Goal: Task Accomplishment & Management: Manage account settings

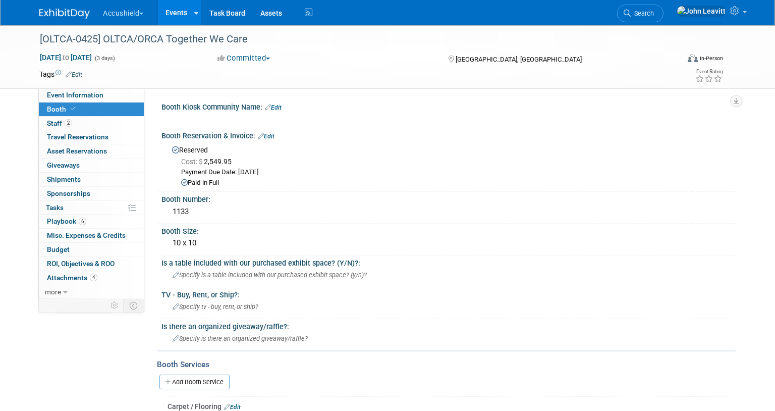
click at [65, 14] on img at bounding box center [64, 14] width 50 height 10
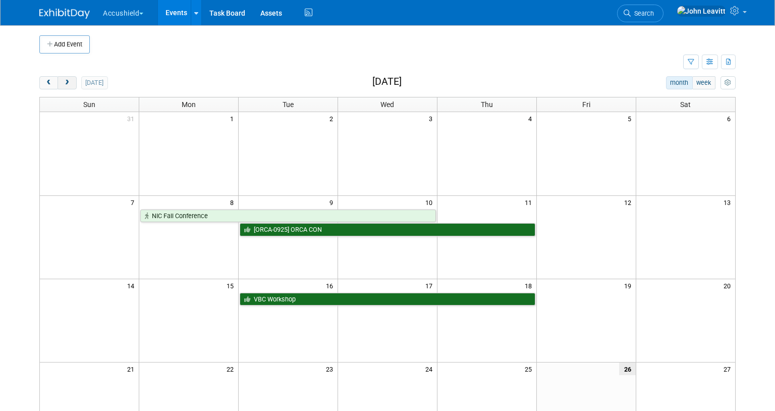
click at [71, 83] on span "next" at bounding box center [67, 83] width 8 height 7
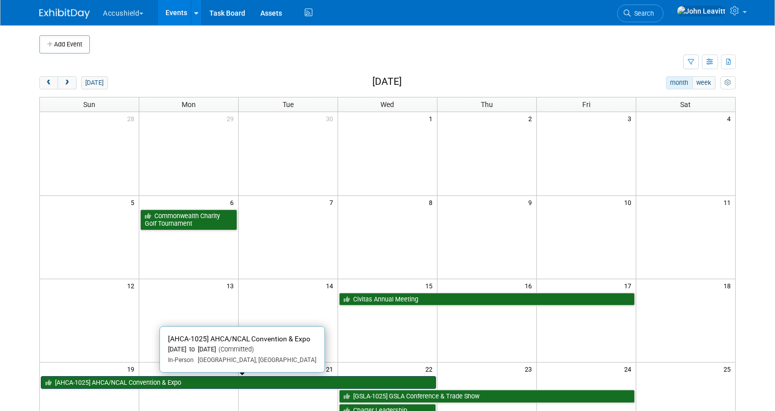
click at [145, 384] on link "[AHCA-1025] AHCA/NCAL Convention & Expo" at bounding box center [238, 382] width 395 height 13
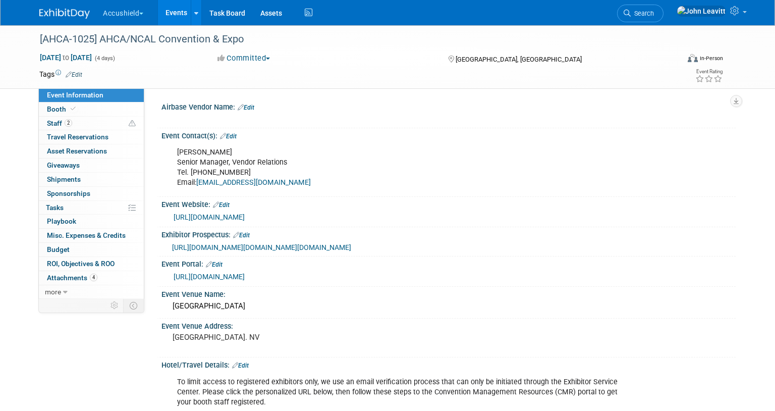
select select "Yes"
select select "WIP"
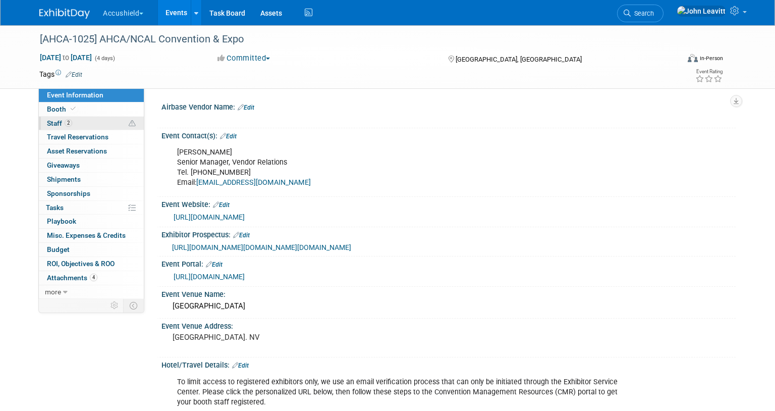
click at [74, 120] on link "2 Staff 2" at bounding box center [91, 124] width 105 height 14
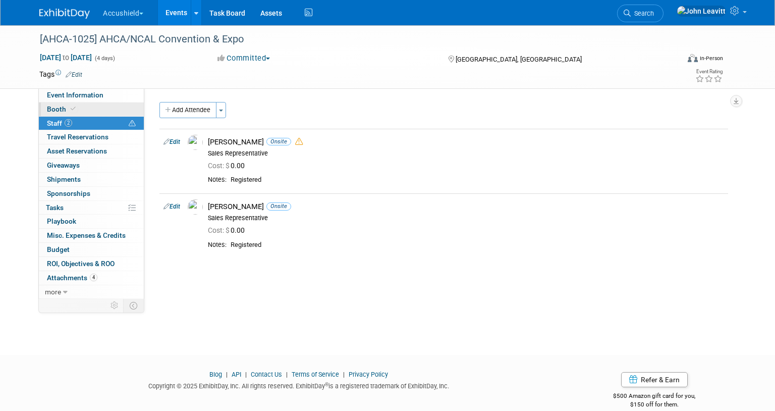
click at [69, 109] on span at bounding box center [73, 109] width 9 height 8
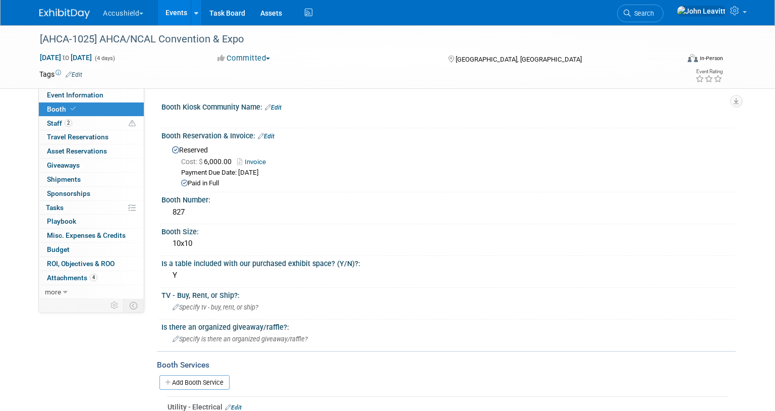
scroll to position [337, 0]
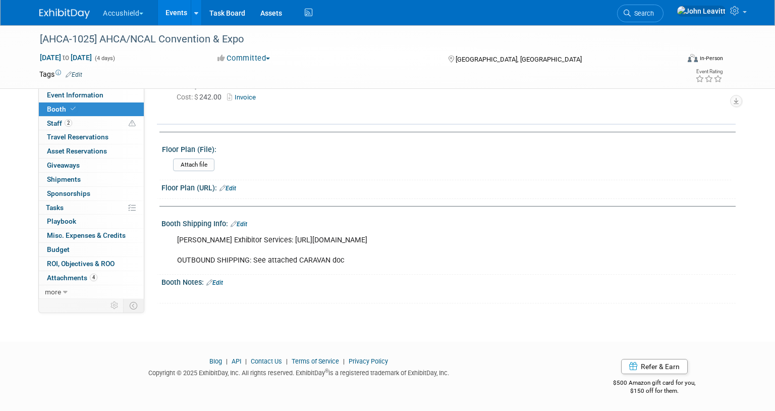
click at [58, 16] on img at bounding box center [64, 14] width 50 height 10
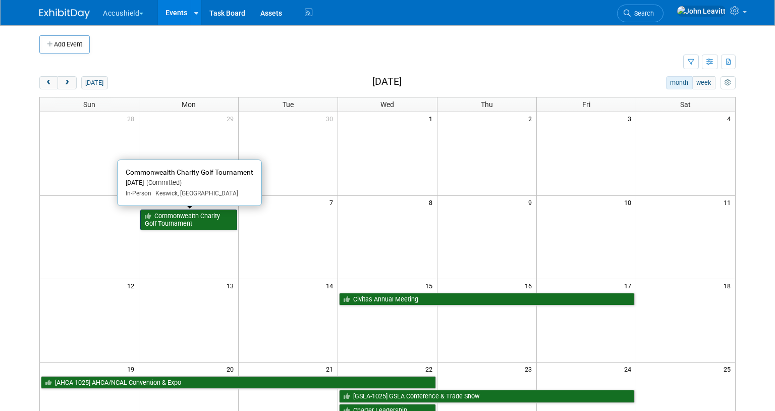
click at [172, 226] on link "Commonwealth Charity Golf Tournament" at bounding box center [188, 219] width 97 height 21
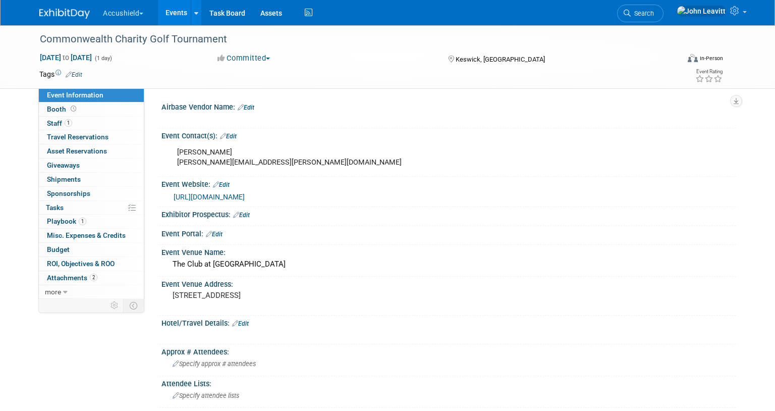
click at [67, 20] on div "Accushield Choose Workspace: accushield [GEOGRAPHIC_DATA] Events Add Event Bulk…" at bounding box center [387, 12] width 696 height 25
click at [64, 9] on img at bounding box center [64, 14] width 50 height 10
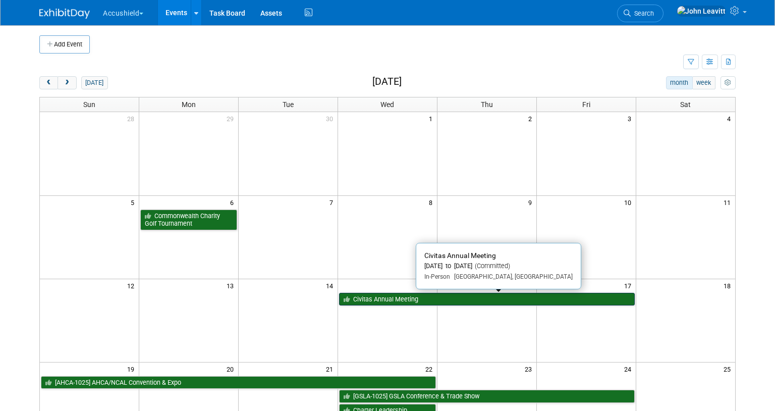
click at [384, 296] on link "Civitas Annual Meeting" at bounding box center [487, 299] width 296 height 13
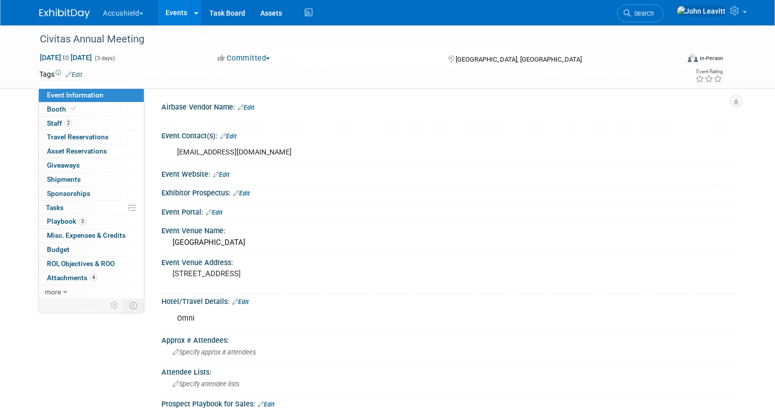
select select "Yes"
click at [54, 125] on span "Staff 2" at bounding box center [59, 123] width 25 height 8
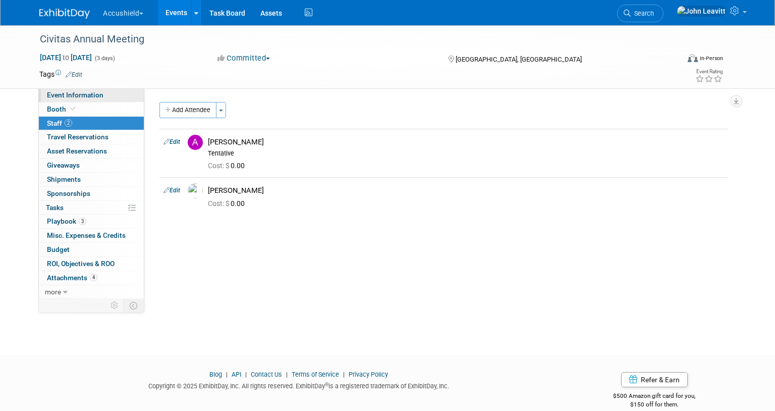
click at [63, 90] on link "Event Information" at bounding box center [91, 95] width 105 height 14
select select "Yes"
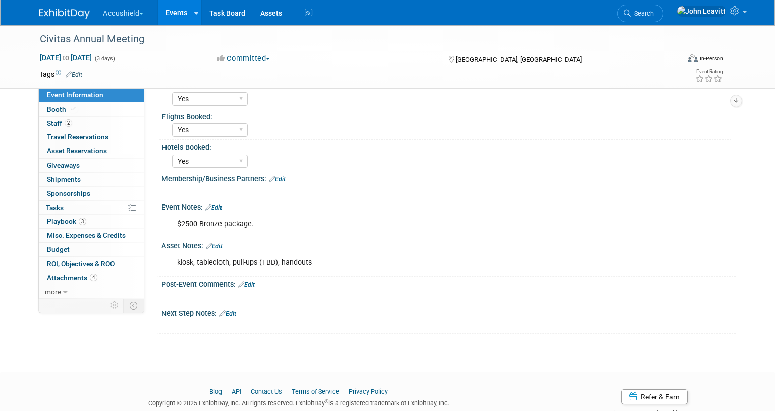
scroll to position [430, 0]
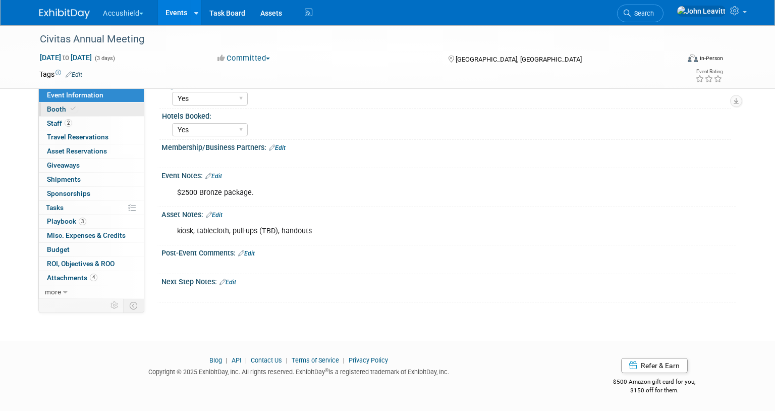
click at [54, 108] on span "Booth" at bounding box center [62, 109] width 31 height 8
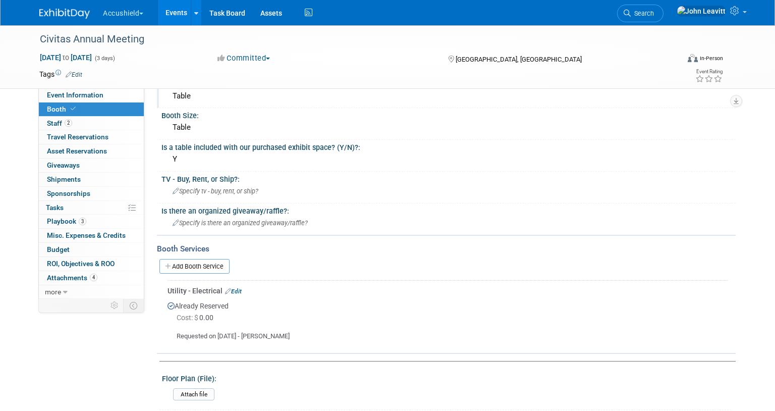
scroll to position [0, 0]
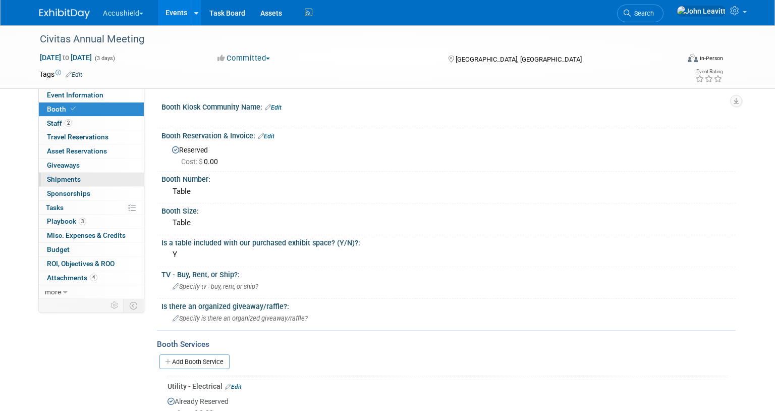
click at [80, 180] on link "0 Shipments 0" at bounding box center [91, 180] width 105 height 14
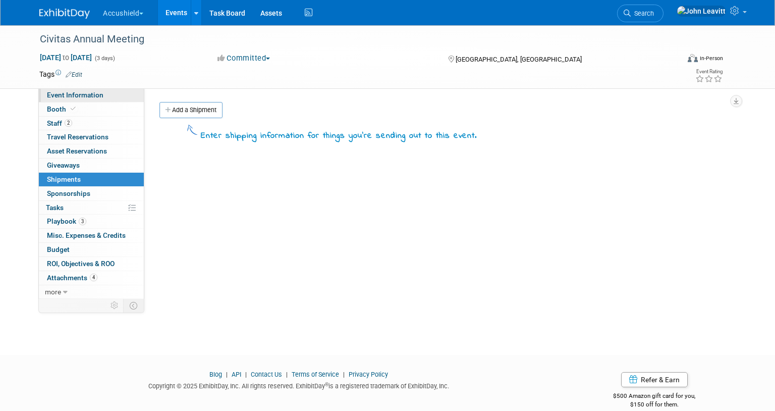
click at [72, 90] on link "Event Information" at bounding box center [91, 95] width 105 height 14
select select "Yes"
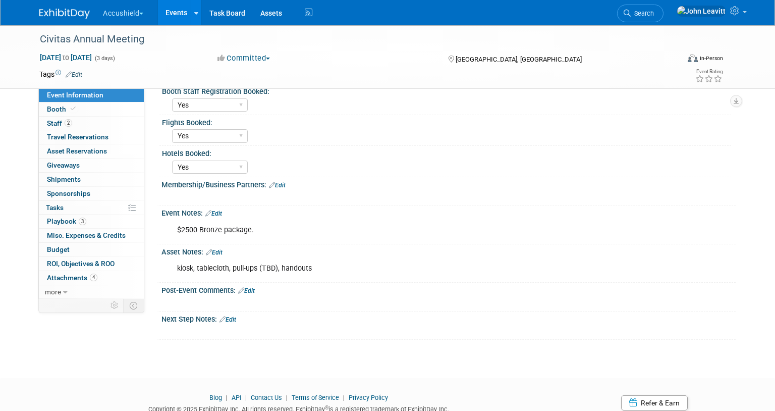
scroll to position [396, 0]
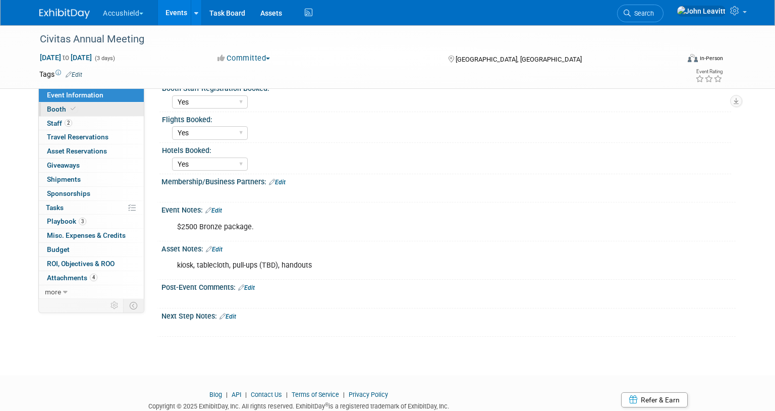
click at [61, 107] on span "Booth" at bounding box center [62, 109] width 31 height 8
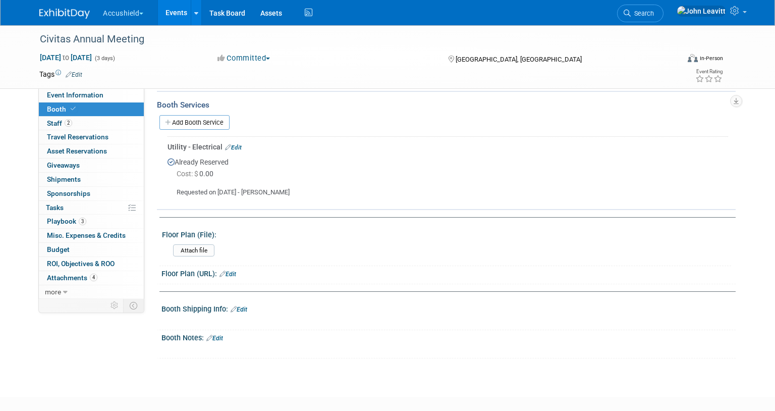
scroll to position [240, 0]
click at [244, 309] on link "Edit" at bounding box center [239, 308] width 17 height 7
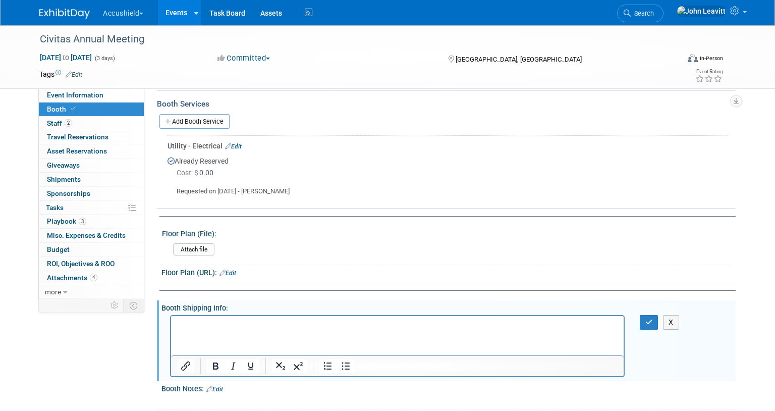
scroll to position [0, 0]
click at [643, 314] on div "X" at bounding box center [448, 314] width 562 height 5
click at [649, 320] on icon "button" at bounding box center [649, 321] width 8 height 7
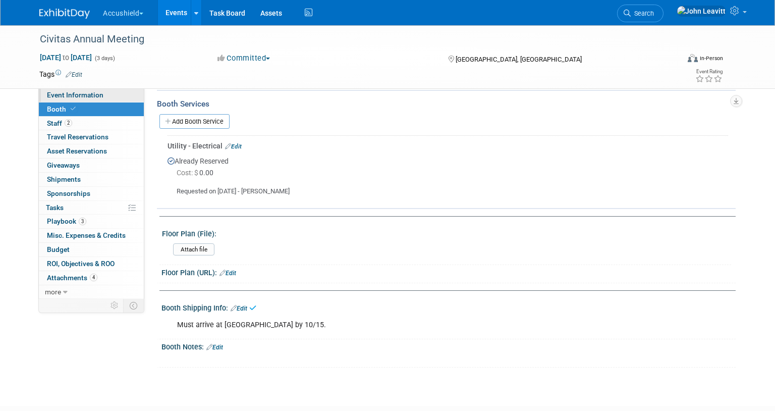
click at [64, 92] on span "Event Information" at bounding box center [75, 95] width 57 height 8
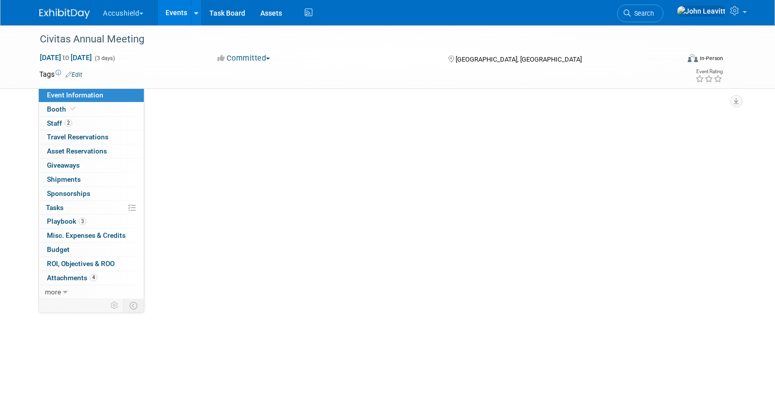
select select "Yes"
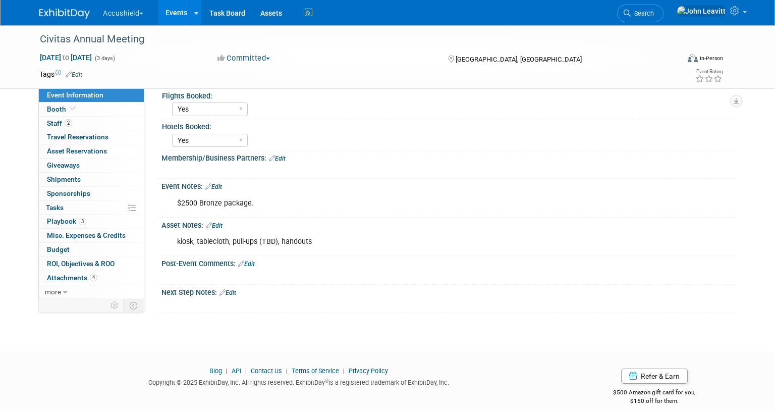
scroll to position [430, 0]
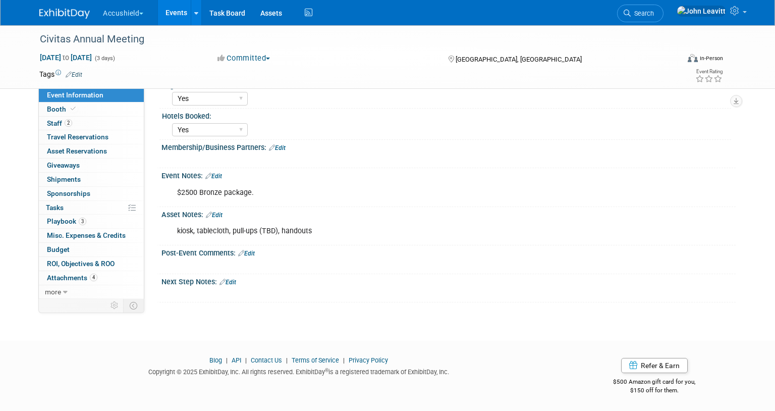
click at [56, 18] on img at bounding box center [64, 14] width 50 height 10
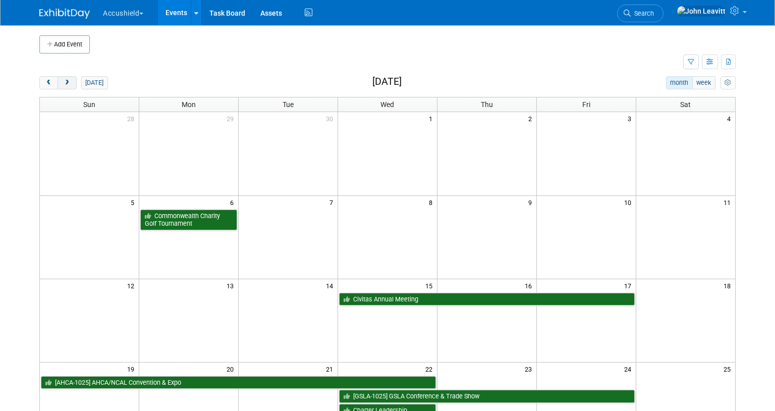
click at [71, 81] on button "next" at bounding box center [67, 82] width 19 height 13
